Goal: Communication & Community: Answer question/provide support

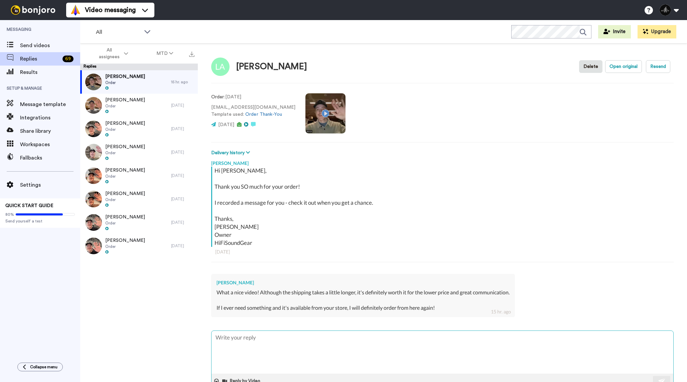
type textarea "x"
click at [257, 342] on textarea at bounding box center [443, 351] width 462 height 43
type textarea "T"
type textarea "x"
type textarea "Th"
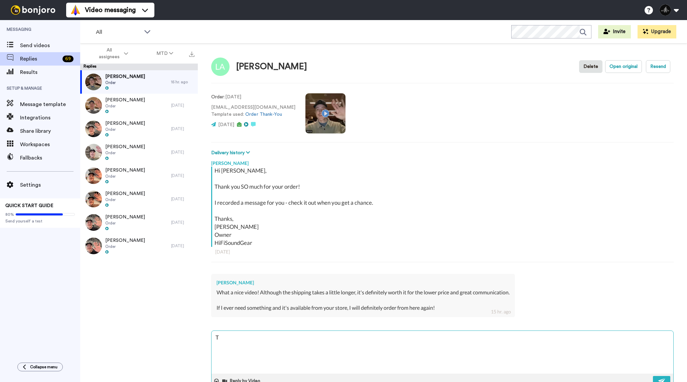
type textarea "x"
type textarea "Tha"
type textarea "x"
type textarea "Than"
type textarea "x"
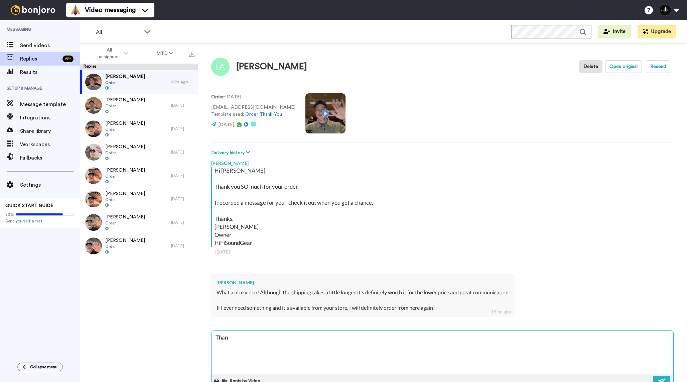
type textarea "Thank"
type textarea "x"
type textarea "Thanks"
type textarea "x"
type textarea "Thanks"
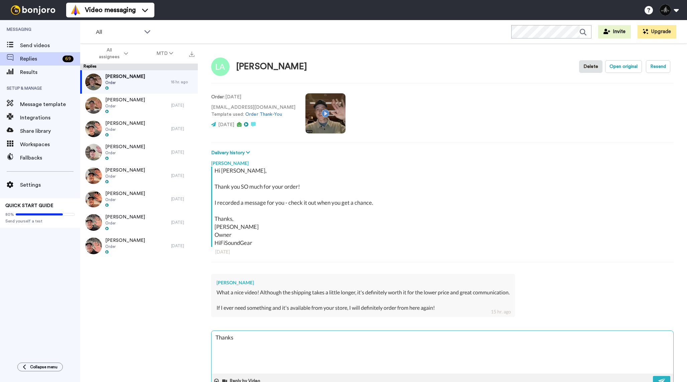
type textarea "x"
type textarea "Thanks f"
type textarea "x"
type textarea "Thanks fo"
type textarea "x"
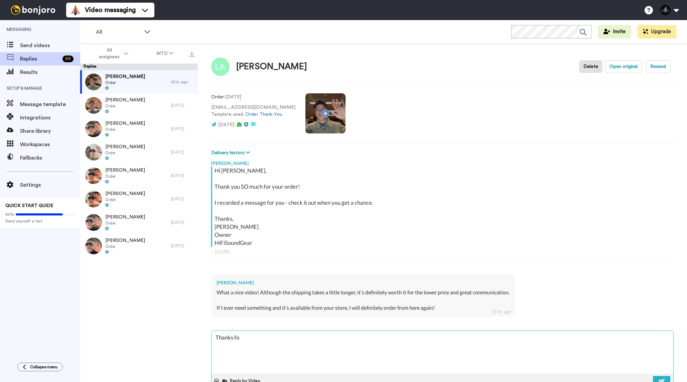
type textarea "Thanks for"
type textarea "x"
type textarea "Thanks for"
type textarea "x"
type textarea "Thanks for y"
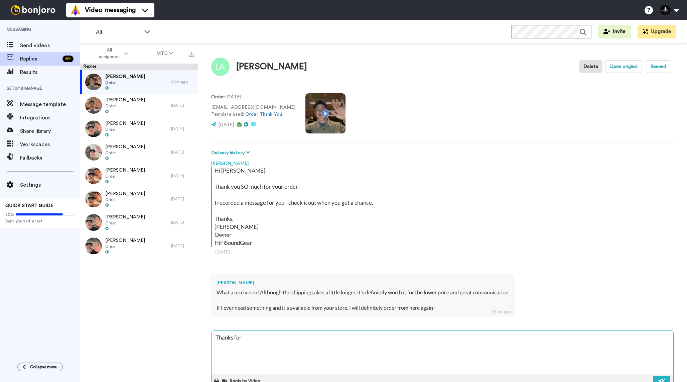
type textarea "x"
type textarea "Thanks for yo"
type textarea "x"
type textarea "Thanks for you"
type textarea "x"
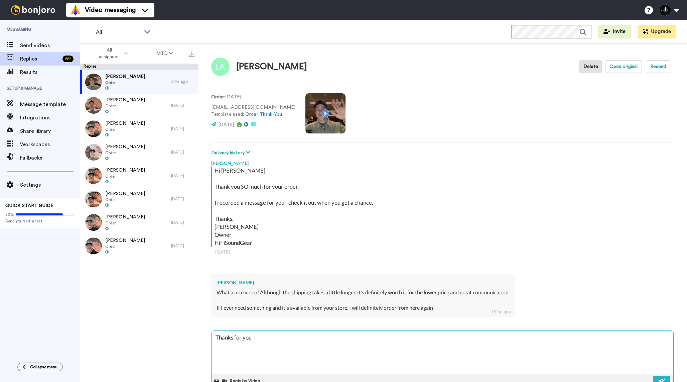
type textarea "Thanks for your"
type textarea "x"
type textarea "Thanks for your"
type textarea "x"
type textarea "Thanks for your k"
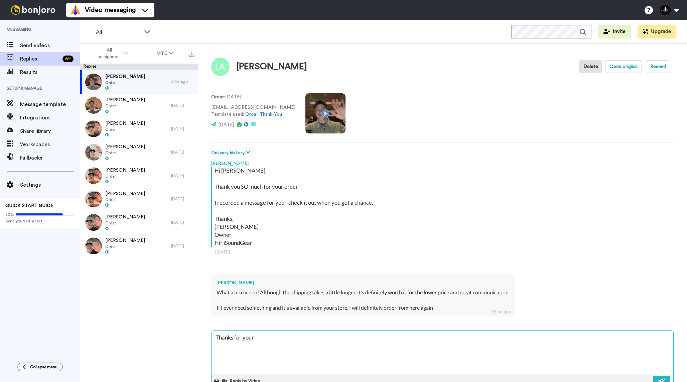
type textarea "x"
type textarea "Thanks for your ki"
type textarea "x"
type textarea "Thanks for your kin"
type textarea "x"
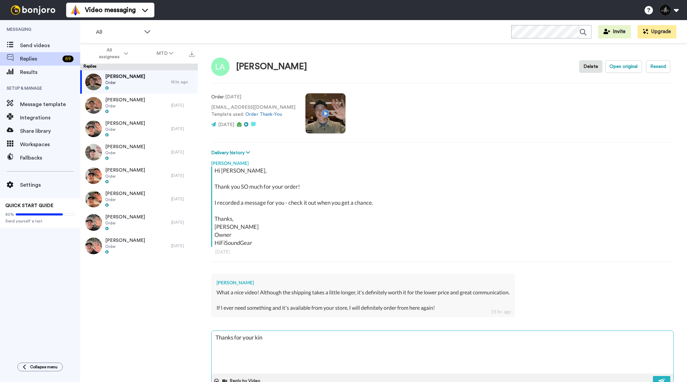
type textarea "Thanks for your kind"
type textarea "x"
type textarea "Thanks for your kind"
type textarea "x"
type textarea "Thanks for your kind w"
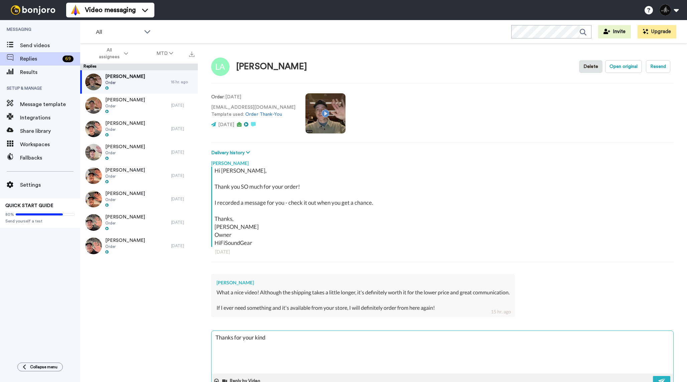
type textarea "x"
type textarea "Thanks for your kind wo"
type textarea "x"
type textarea "Thanks for your kind wor"
type textarea "x"
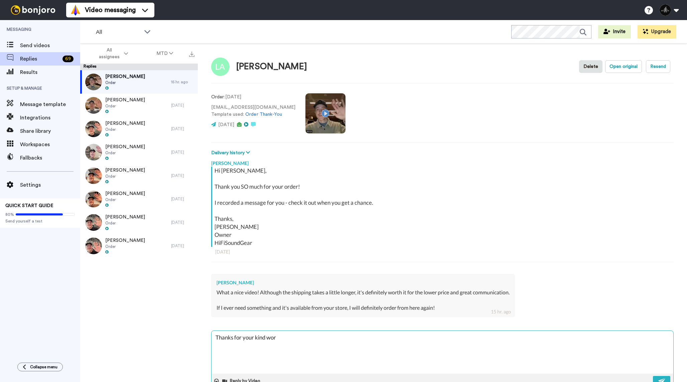
type textarea "Thanks for your kind word"
type textarea "x"
type textarea "Thanks for your kind words"
type textarea "x"
type textarea "Thanks for your kind words!"
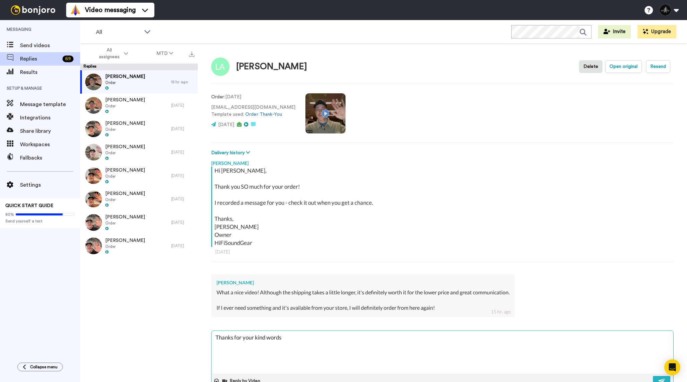
type textarea "x"
type textarea "Thanks for your kind words!!"
type textarea "x"
type textarea "Thanks for your kind words!!"
type textarea "x"
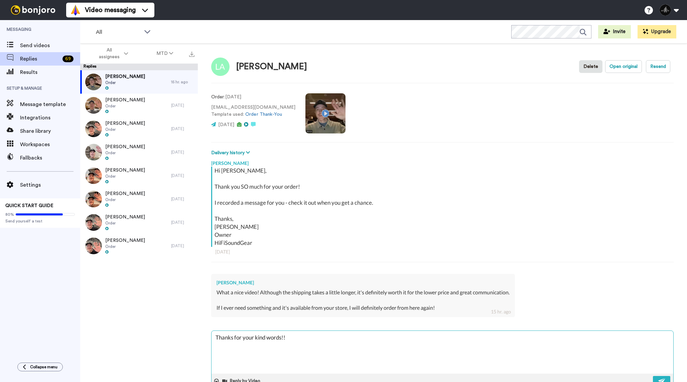
type textarea "Thanks for your kind words!! W"
type textarea "x"
type textarea "Thanks for your kind words!! We"
type textarea "x"
type textarea "Thanks for your kind words!! We'"
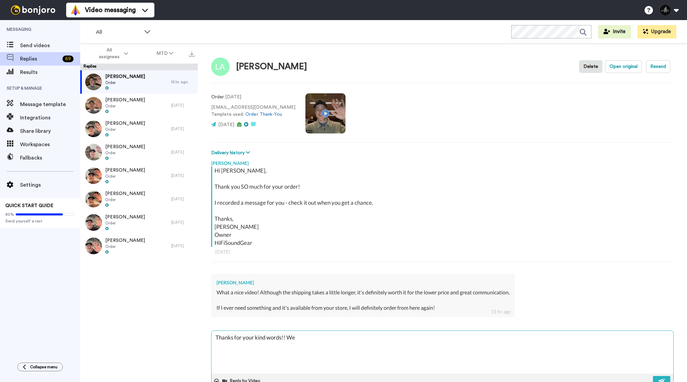
type textarea "x"
type textarea "Thanks for your kind words!! We'r"
type textarea "x"
type textarea "Thanks for your kind words!! We're"
type textarea "x"
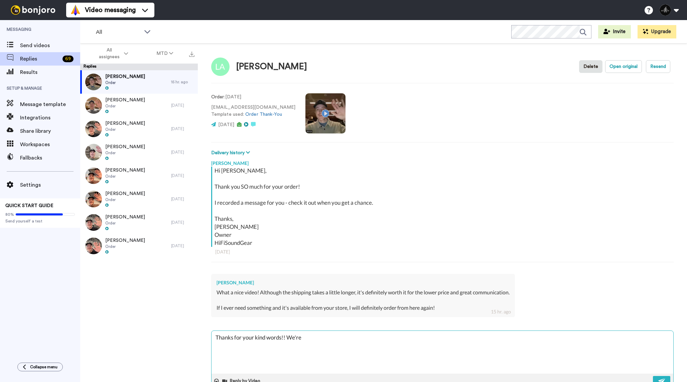
type textarea "Thanks for your kind words!! We're"
type textarea "x"
type textarea "Thanks for your kind words!! We're a"
type textarea "x"
type textarea "Thanks for your kind words!! We're al"
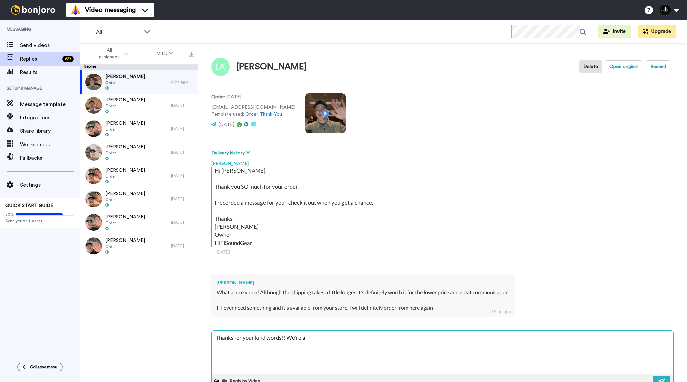
type textarea "x"
type textarea "Thanks for your kind words!! We're alw"
type textarea "x"
type textarea "Thanks for your kind words!! We're alwa"
type textarea "x"
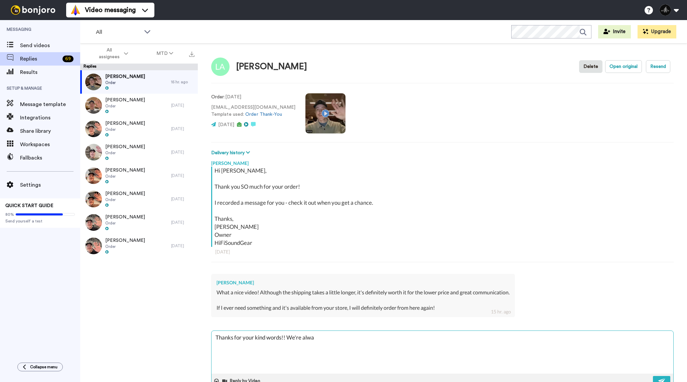
type textarea "Thanks for your kind words!! We're alway"
type textarea "x"
type textarea "Thanks for your kind words!! We're always"
type textarea "x"
type textarea "Thanks for your kind words!! We're always"
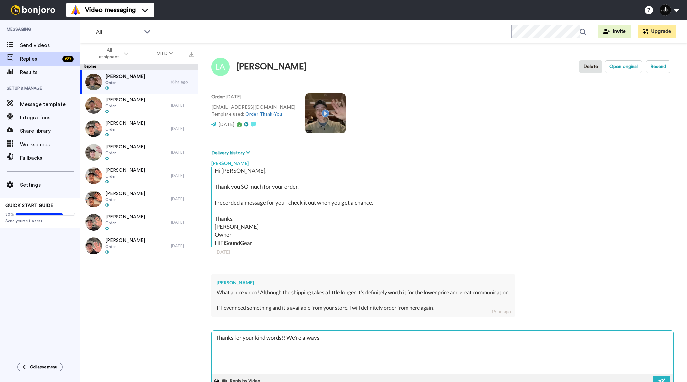
type textarea "x"
type textarea "Thanks for your kind words!! We're always a"
type textarea "x"
type textarea "Thanks for your kind words!! We're always ar"
type textarea "x"
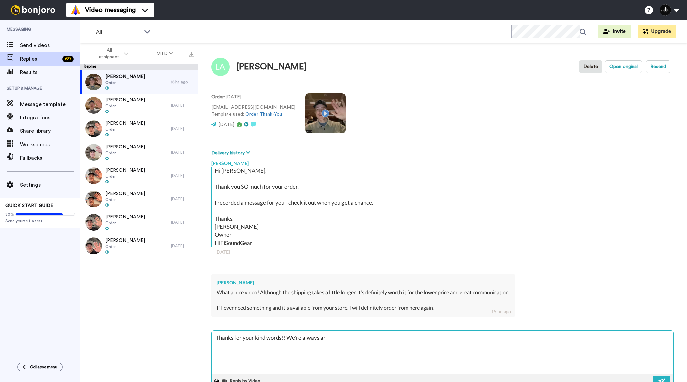
type textarea "Thanks for your kind words!! We're always aro"
type textarea "x"
type textarea "Thanks for your kind words!! We're always arou"
type textarea "x"
type textarea "Thanks for your kind words!! We're always aroun"
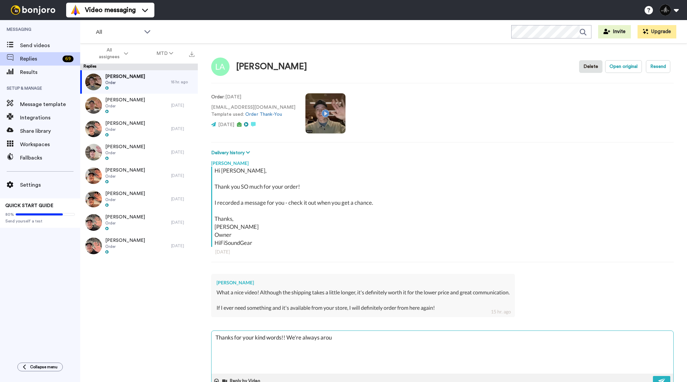
type textarea "x"
type textarea "Thanks for your kind words!! We're always around"
type textarea "x"
type textarea "Thanks for your kind words!! We're always around"
type textarea "x"
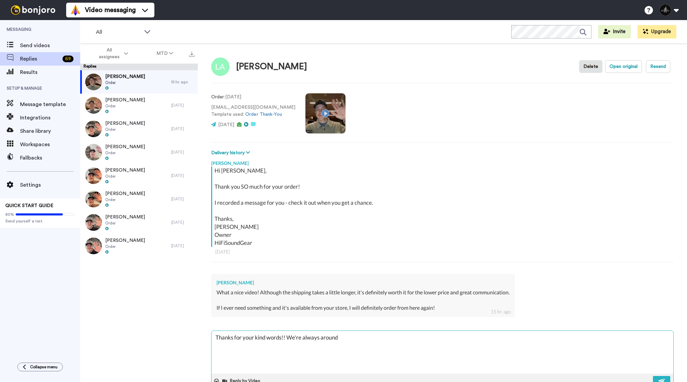
type textarea "Thanks for your kind words!! We're always around t"
type textarea "x"
type textarea "Thanks for your kind words!! We're always around to"
type textarea "x"
type textarea "Thanks for your kind words!! We're always around to"
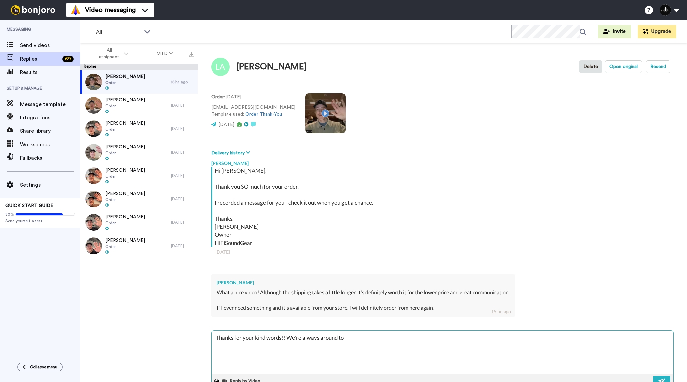
type textarea "x"
type textarea "Thanks for your kind words!! We're always around to h"
type textarea "x"
type textarea "Thanks for your kind words!! We're always around to he"
type textarea "x"
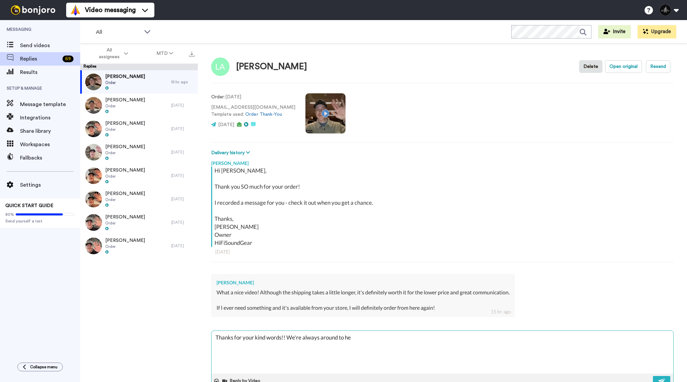
type textarea "Thanks for your kind words!! We're always around to hel"
type textarea "x"
type textarea "Thanks for your kind words!! We're always around to help"
type textarea "x"
type textarea "Thanks for your kind words!! We're always around to help"
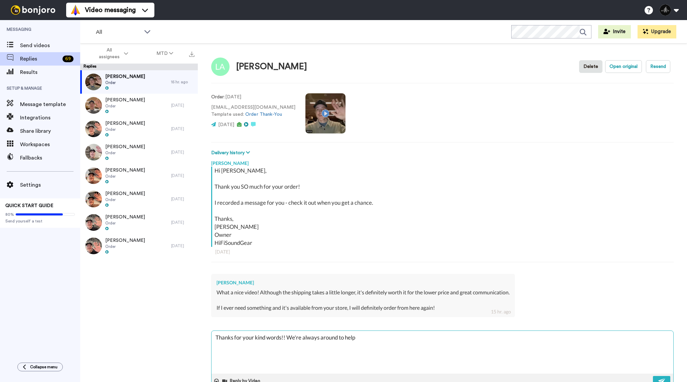
type textarea "x"
type textarea "Thanks for your kind words!! We're always around to help t"
type textarea "x"
type textarea "Thanks for your kind words!! We're always around to help th"
type textarea "x"
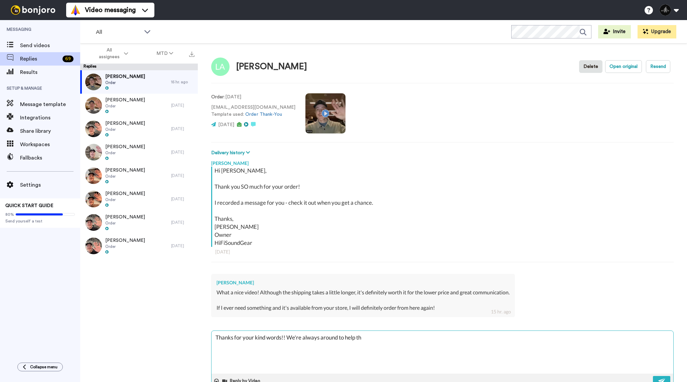
type textarea "Thanks for your kind words!! We're always around to help the"
type textarea "x"
type textarea "Thanks for your kind words!! We're always around to help the"
type textarea "x"
type textarea "Thanks for your kind words!! We're always around to help the b"
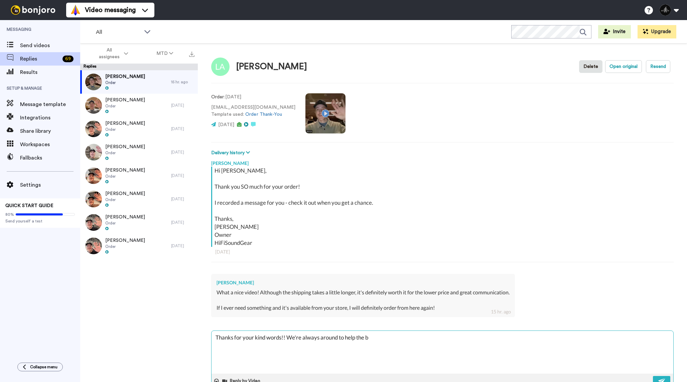
type textarea "x"
type textarea "Thanks for your kind words!! We're always around to help the be"
type textarea "x"
type textarea "Thanks for your kind words!! We're always around to help the bes"
type textarea "x"
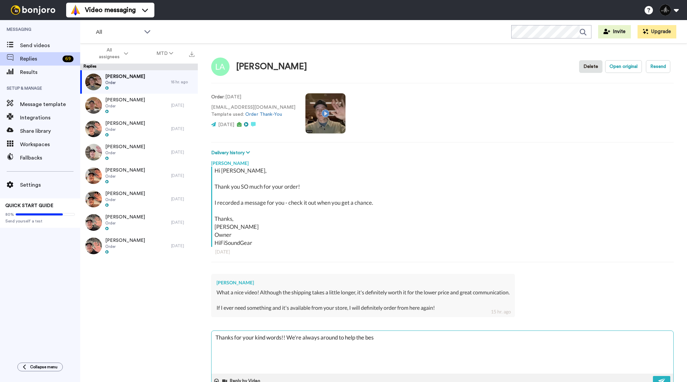
type textarea "Thanks for your kind words!! We're always around to help the bes"
type textarea "x"
type textarea "Thanks for your kind words!! We're always around to help the bes"
type textarea "x"
type textarea "Thanks for your kind words!! We're always around to help the best"
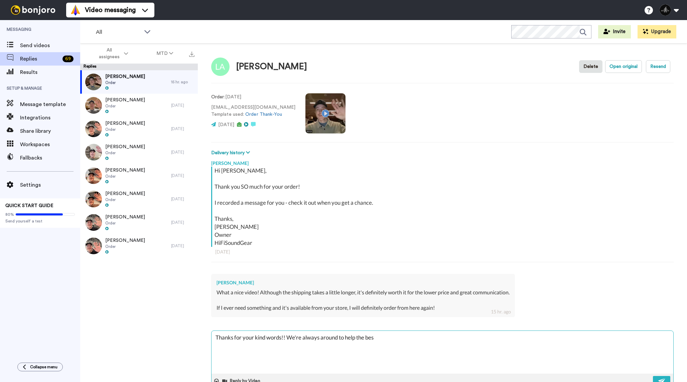
type textarea "x"
type textarea "Thanks for your kind words!! We're always around to help the best"
type textarea "x"
type textarea "Thanks for your kind words!! We're always around to help the best w"
type textarea "x"
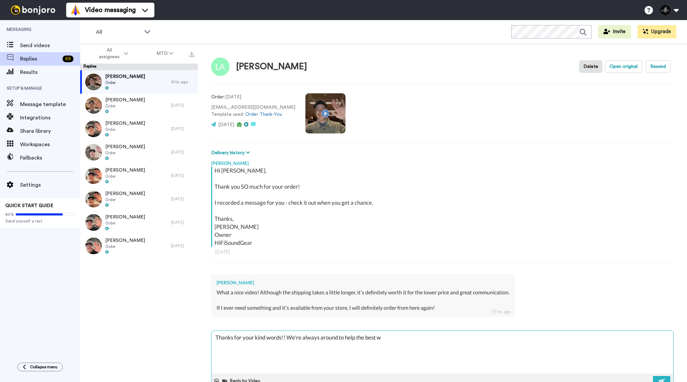
type textarea "Thanks for your kind words!! We're always around to help the best we"
type textarea "x"
type textarea "Thanks for your kind words!! We're always around to help the best we"
type textarea "x"
type textarea "Thanks for your kind words!! We're always around to help the best we c"
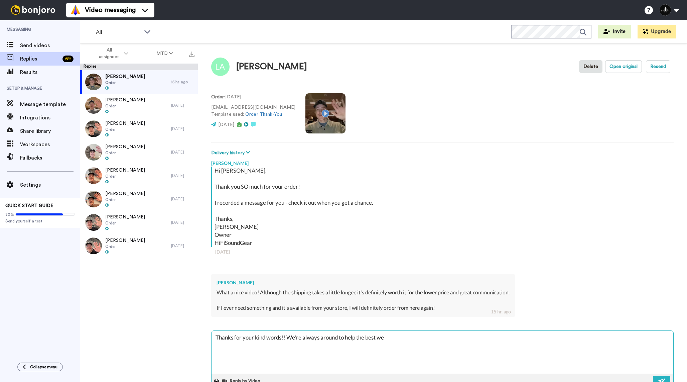
type textarea "x"
type textarea "Thanks for your kind words!! We're always around to help the best we ca"
type textarea "x"
type textarea "Thanks for your kind words!! We're always around to help the best we can"
type textarea "x"
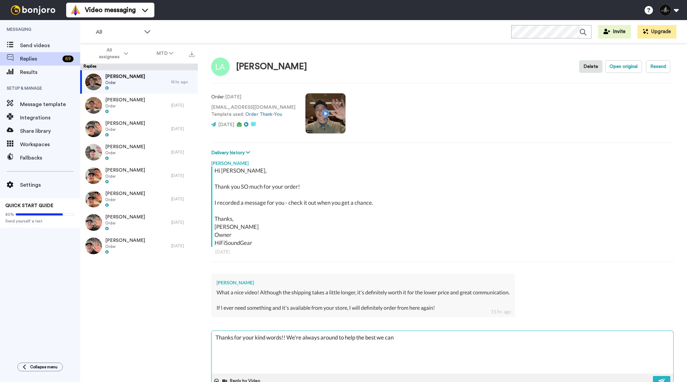
type textarea "Thanks for your kind words!! We're always around to help the best we can."
type textarea "x"
type textarea "Thanks for your kind words!! We're always around to help the best we can."
type textarea "x"
type textarea "Thanks for your kind words!! We're always around to help the best we can. H"
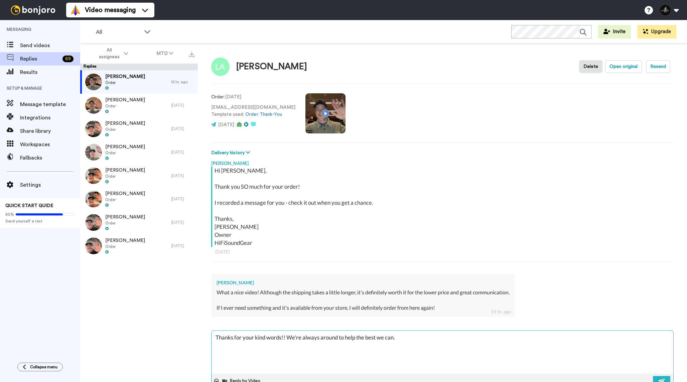
type textarea "x"
type textarea "Thanks for your kind words!! We're always around to help the best we can. Ha"
type textarea "x"
type textarea "Thanks for your kind words!! We're always around to help the best we can. Hac"
type textarea "x"
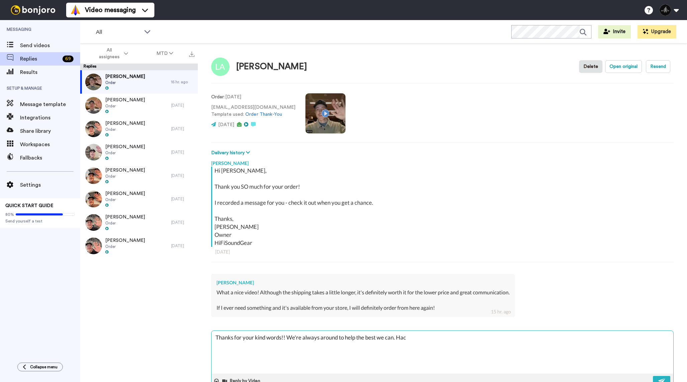
type textarea "Thanks for your kind words!! We're always around to help the best we can. Hace"
type textarea "x"
type textarea "Thanks for your kind words!! We're always around to help the best we can. Hacev"
type textarea "x"
type textarea "Thanks for your kind words!! We're always around to help the best we can. Hace"
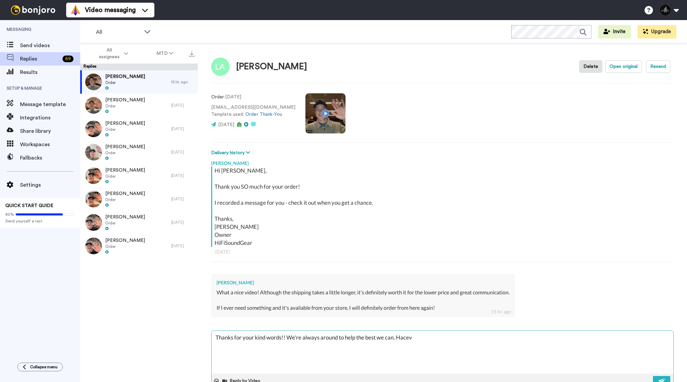
type textarea "x"
type textarea "Thanks for your kind words!! We're always around to help the best we can. Hac"
type textarea "x"
type textarea "Thanks for your kind words!! We're always around to help the best we can. Ha"
type textarea "x"
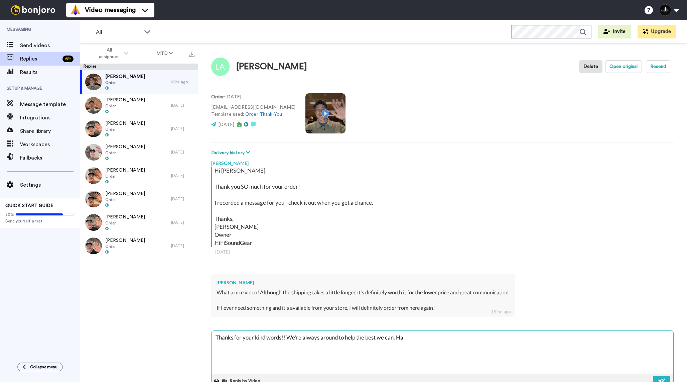
type textarea "Thanks for your kind words!! We're always around to help the best we can. Hav"
type textarea "x"
type textarea "Thanks for your kind words!! We're always around to help the best we can. Have"
type textarea "x"
type textarea "Thanks for your kind words!! We're always around to help the best we can. Have"
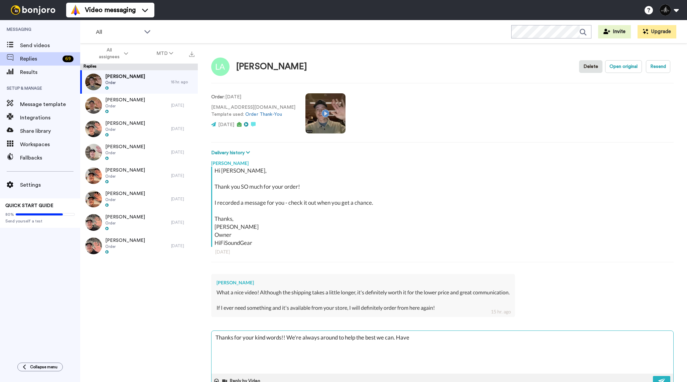
type textarea "x"
type textarea "Thanks for your kind words!! We're always around to help the best we can. Have a"
type textarea "x"
type textarea "Thanks for your kind words!! We're always around to help the best we can. Have a"
type textarea "x"
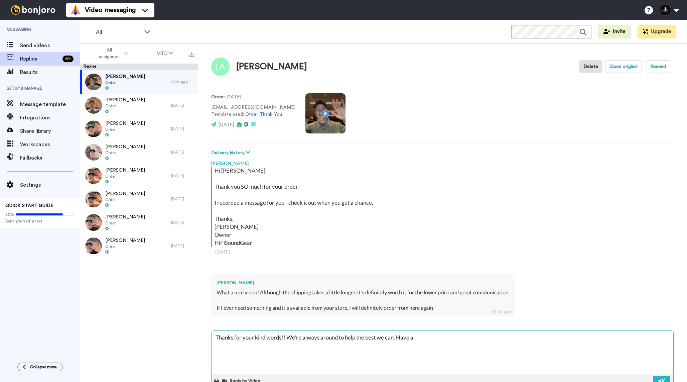
type textarea "Thanks for your kind words!! We're always around to help the best we can. Have …"
type textarea "x"
type textarea "Thanks for your kind words!! We're always around to help the best we can. Have …"
type textarea "x"
type textarea "Thanks for your kind words!! We're always around to help the best we can. Have …"
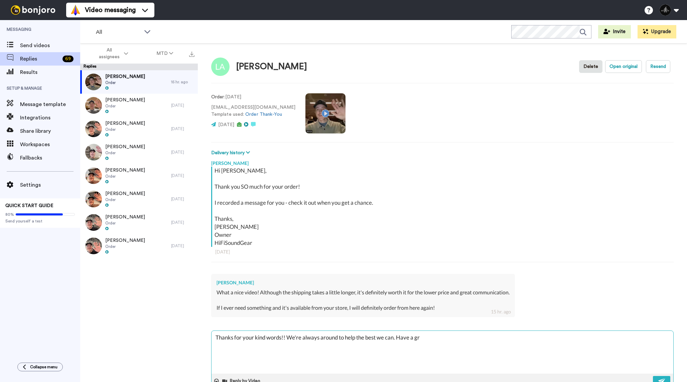
type textarea "x"
type textarea "Thanks for your kind words!! We're always around to help the best we can. Have …"
type textarea "x"
type textarea "Thanks for your kind words!! We're always around to help the best we can. Have …"
type textarea "x"
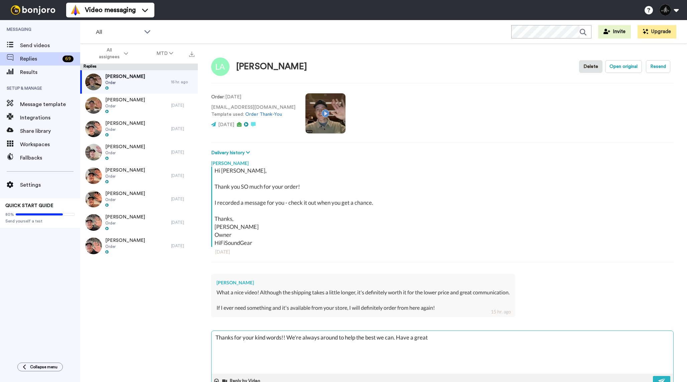
type textarea "Thanks for your kind words!! We're always around to help the best we can. Have …"
type textarea "x"
type textarea "Thanks for your kind words!! We're always around to help the best we can. Have …"
type textarea "x"
type textarea "Thanks for your kind words!! We're always around to help the best we can. Have …"
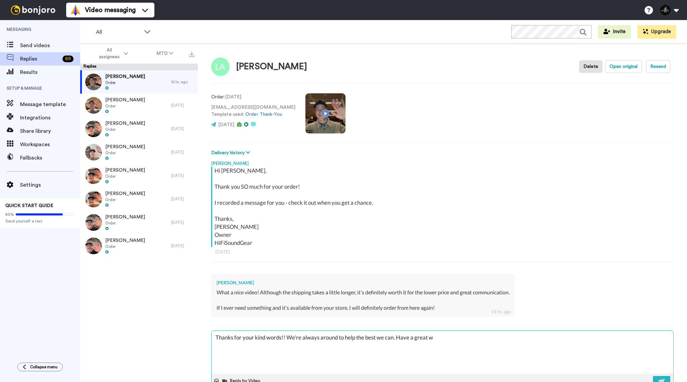
type textarea "x"
type textarea "Thanks for your kind words!! We're always around to help the best we can. Have …"
type textarea "x"
type textarea "Thanks for your kind words!! We're always around to help the best we can. Have …"
type textarea "x"
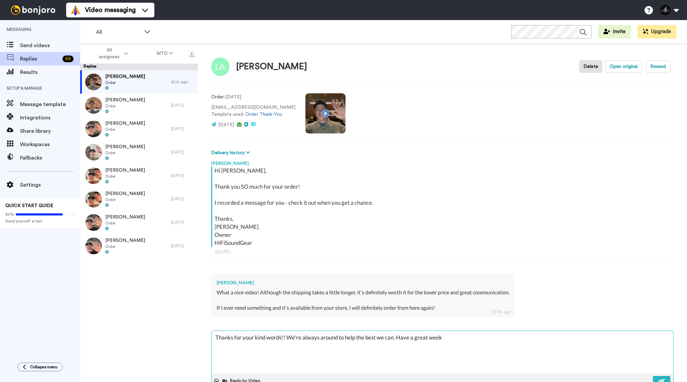
type textarea "Thanks for your kind words!! We're always around to help the best we can. Have …"
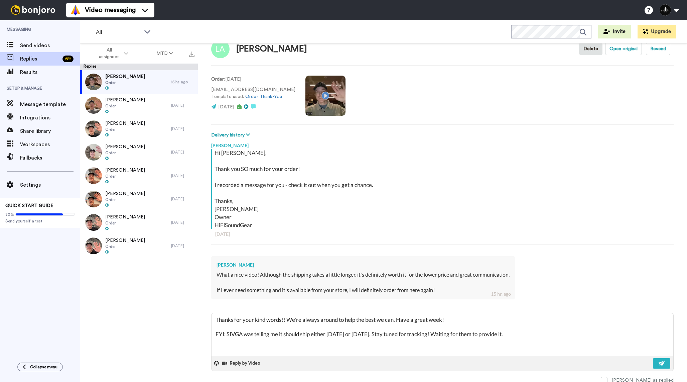
scroll to position [19, 0]
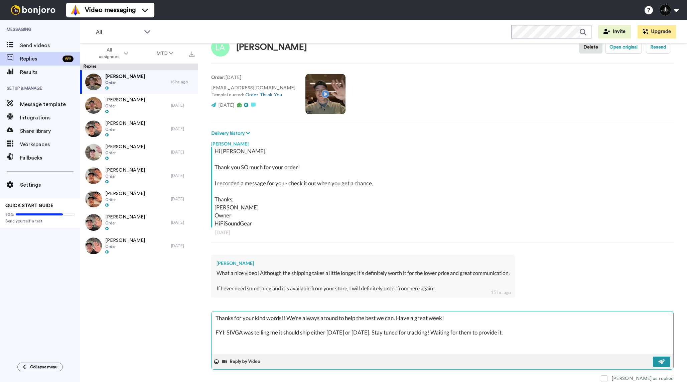
click at [653, 360] on button at bounding box center [661, 361] width 17 height 10
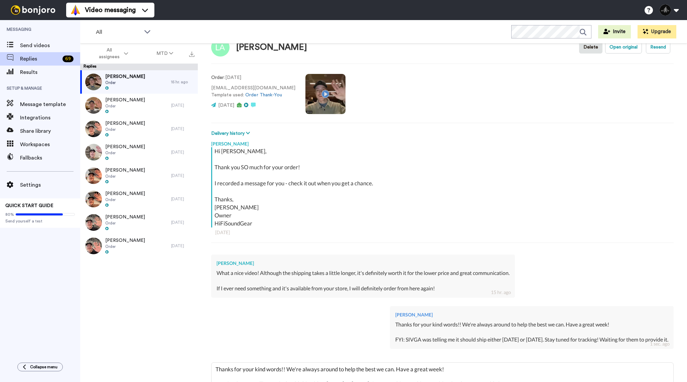
scroll to position [0, 0]
